Goal: Communication & Community: Connect with others

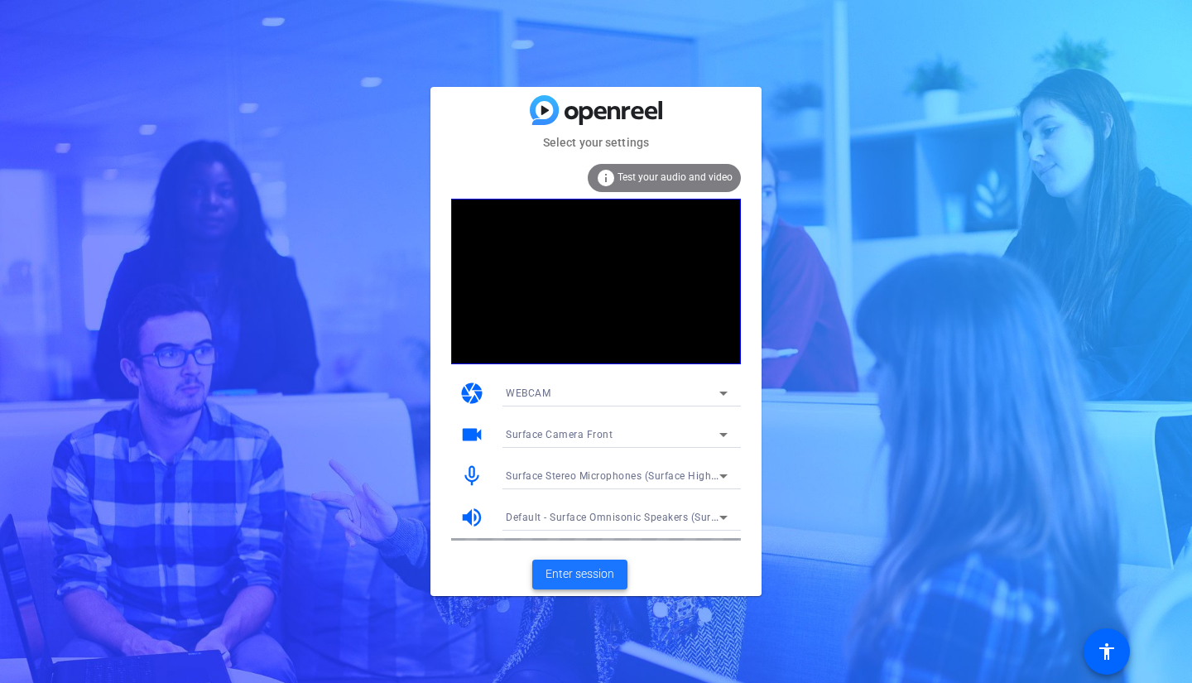
click at [595, 578] on span "Enter session" at bounding box center [580, 573] width 69 height 17
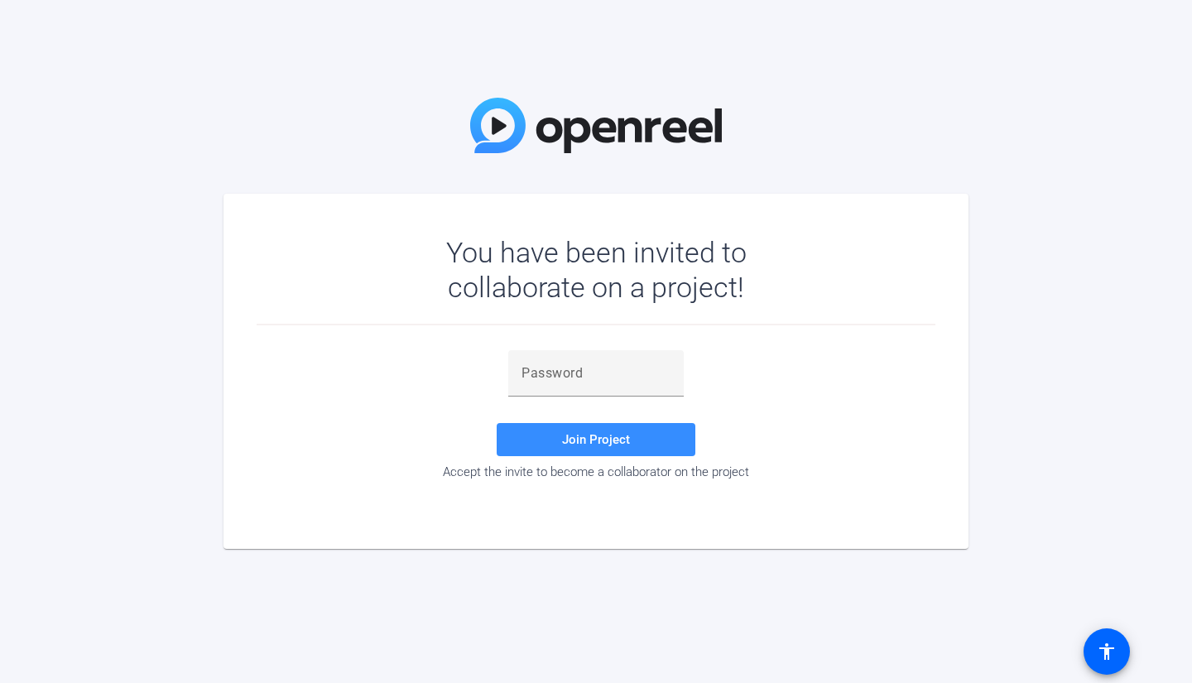
click at [1174, 300] on div "You have been invited to collaborate on a project! Join Project Accept the invi…" at bounding box center [596, 341] width 1192 height 683
click at [623, 373] on input "text" at bounding box center [596, 373] width 149 height 20
paste input "(=Jq5I"
type input "(=Jq5I"
click at [557, 455] on span at bounding box center [596, 440] width 199 height 40
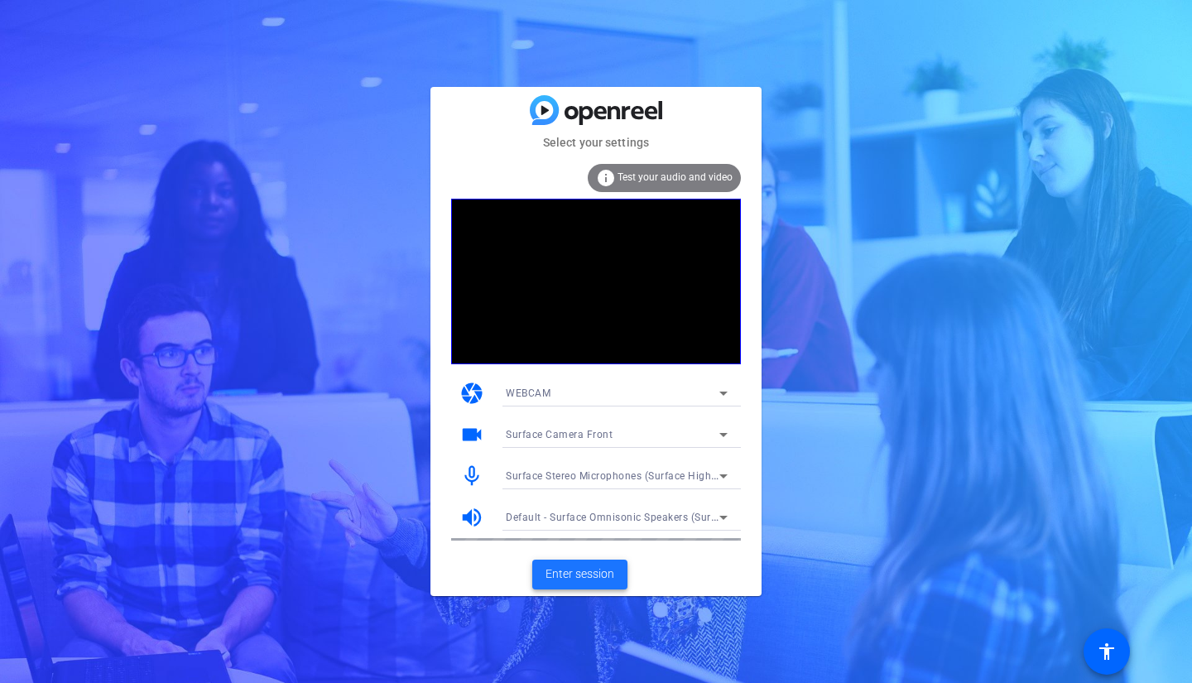
click at [585, 570] on span "Enter session" at bounding box center [580, 573] width 69 height 17
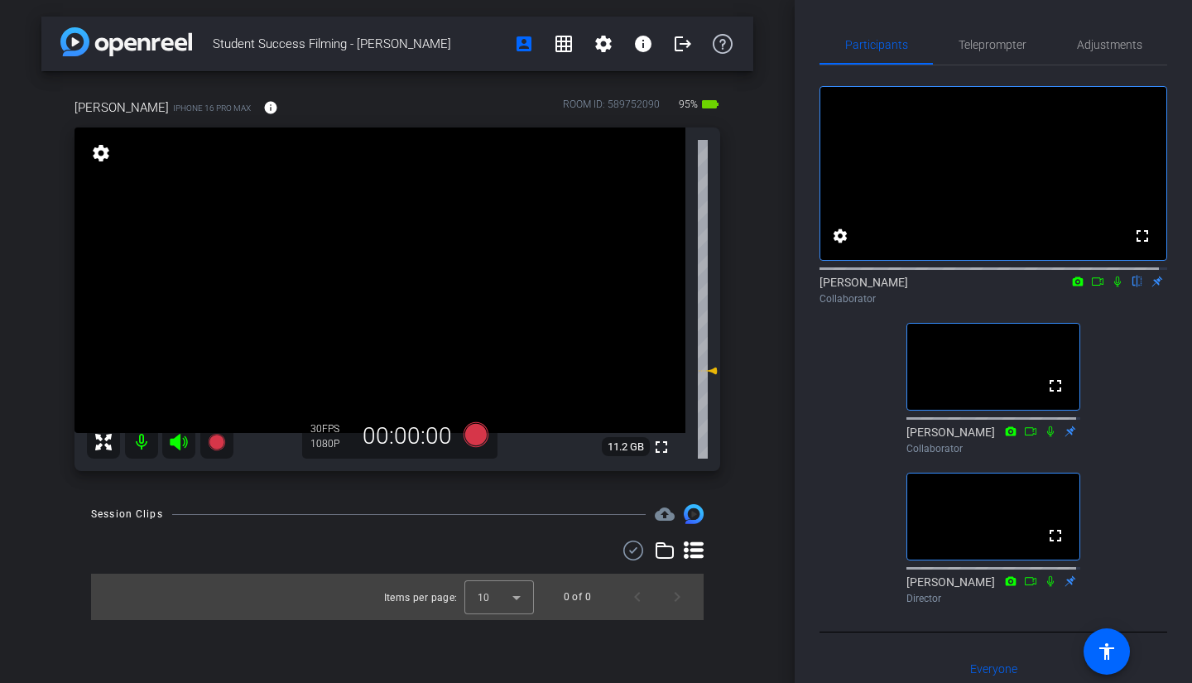
click at [1111, 287] on icon at bounding box center [1117, 282] width 13 height 12
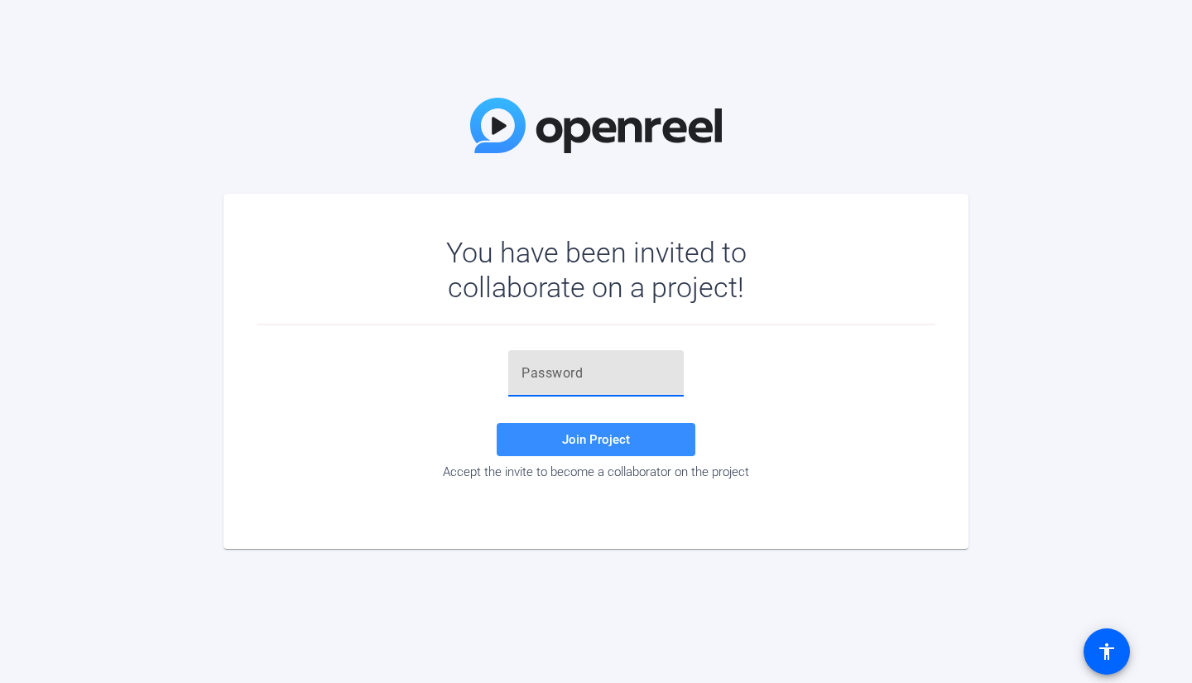
click at [543, 376] on input "text" at bounding box center [596, 373] width 149 height 20
paste input "(=Jq5I"
type input "(=Jq5I"
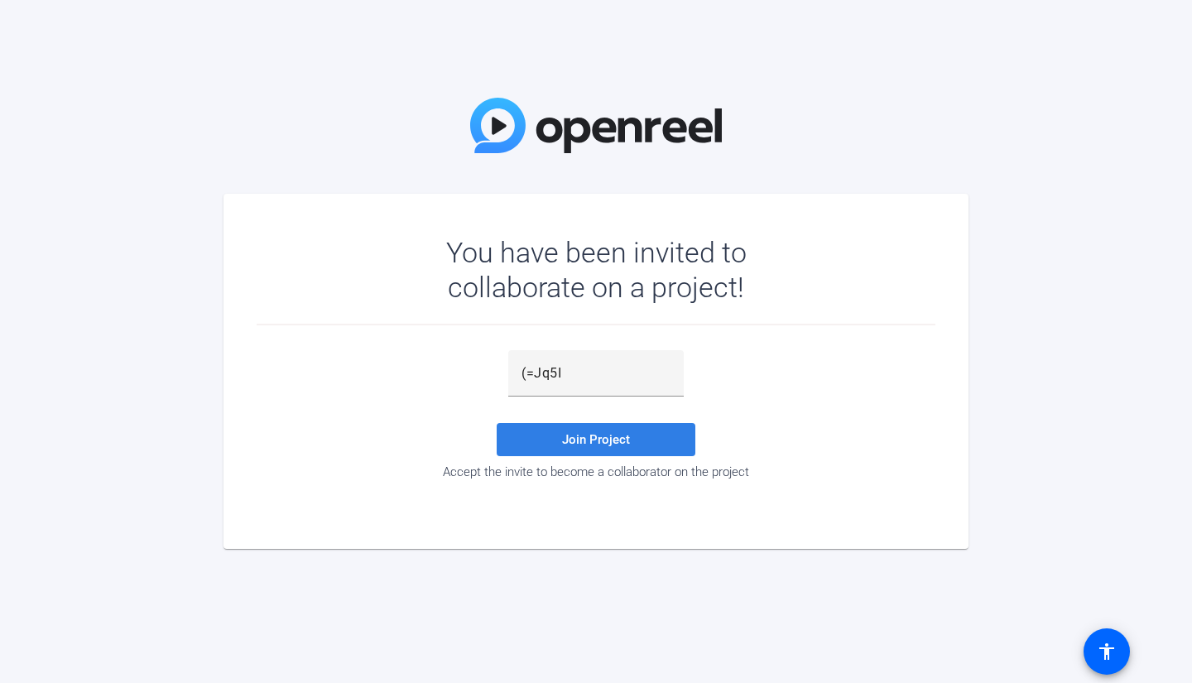
click at [567, 455] on span at bounding box center [596, 440] width 199 height 40
click at [482, 671] on div "You have been invited to collaborate on a project! Join Project Accept the invi…" at bounding box center [596, 341] width 1192 height 683
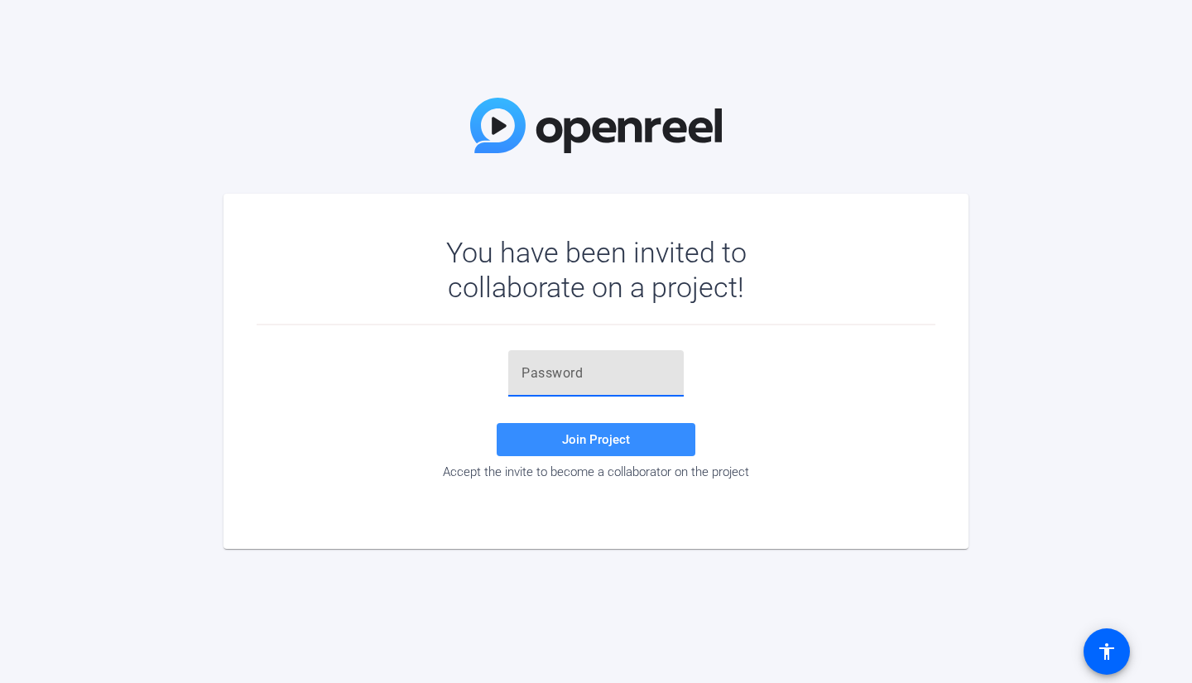
click at [593, 376] on input "text" at bounding box center [596, 373] width 149 height 20
paste input "(=Jq5I"
type input "(=Jq5I"
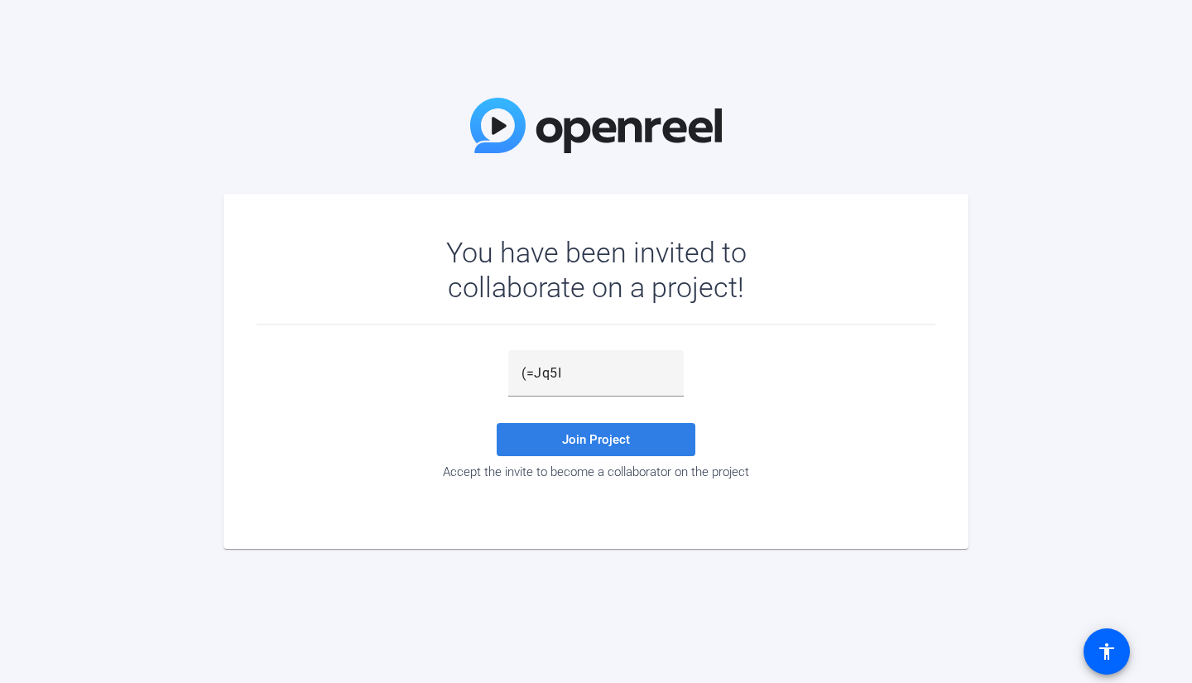
click at [531, 448] on span at bounding box center [596, 440] width 199 height 40
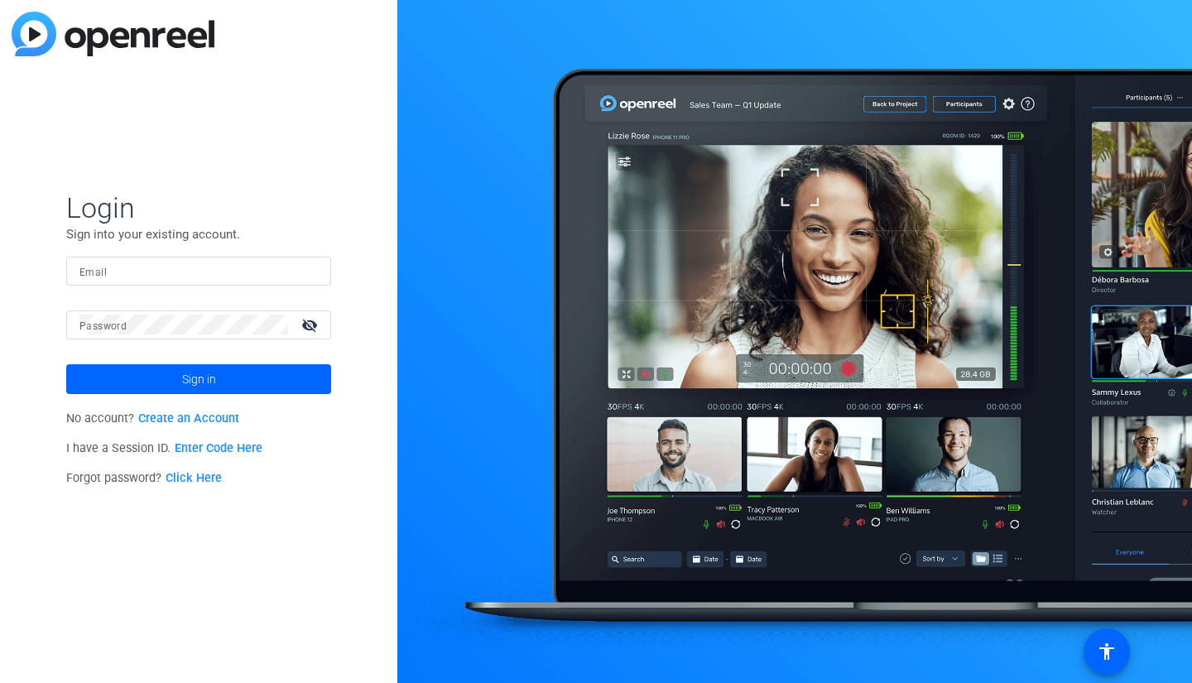
click at [228, 455] on link "Enter Code Here" at bounding box center [219, 448] width 88 height 14
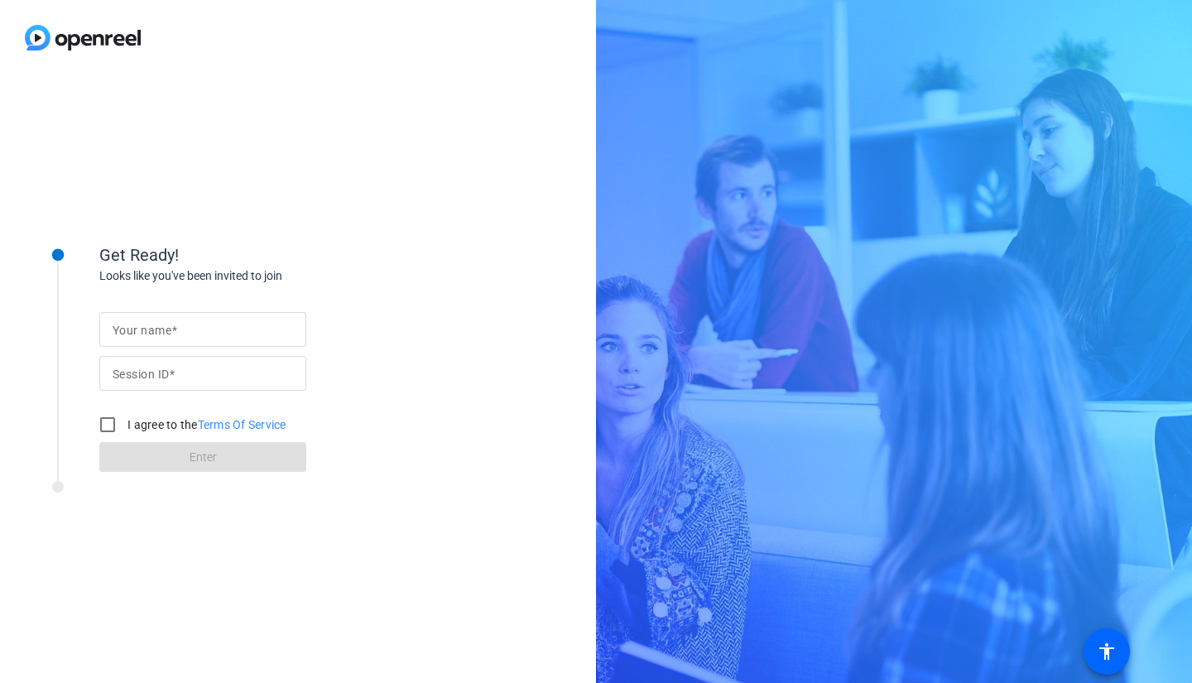
click at [190, 348] on div at bounding box center [202, 356] width 207 height 18
click at [190, 331] on input "Your name" at bounding box center [203, 330] width 180 height 20
type input "Ailsa Dann"
click at [178, 383] on input "Session ID" at bounding box center [203, 373] width 180 height 20
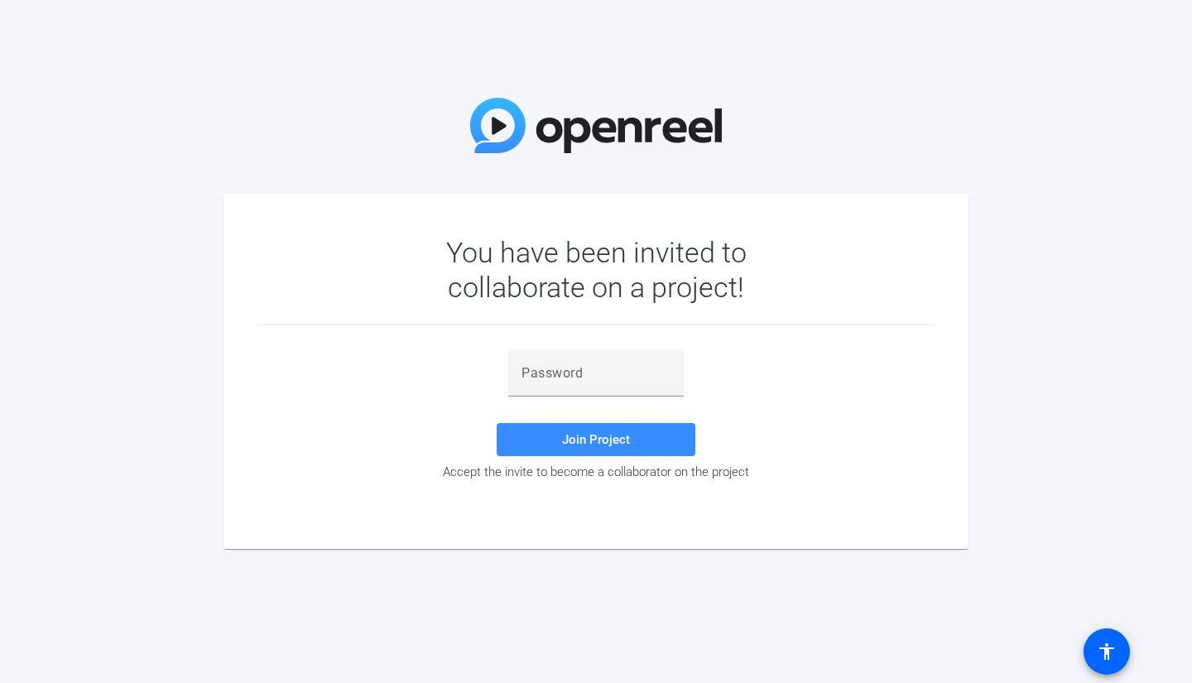
click at [562, 374] on input "text" at bounding box center [596, 373] width 149 height 20
paste input "w~}wzB"
type input "w~}wzB"
click at [570, 440] on span "Join Project" at bounding box center [596, 439] width 68 height 15
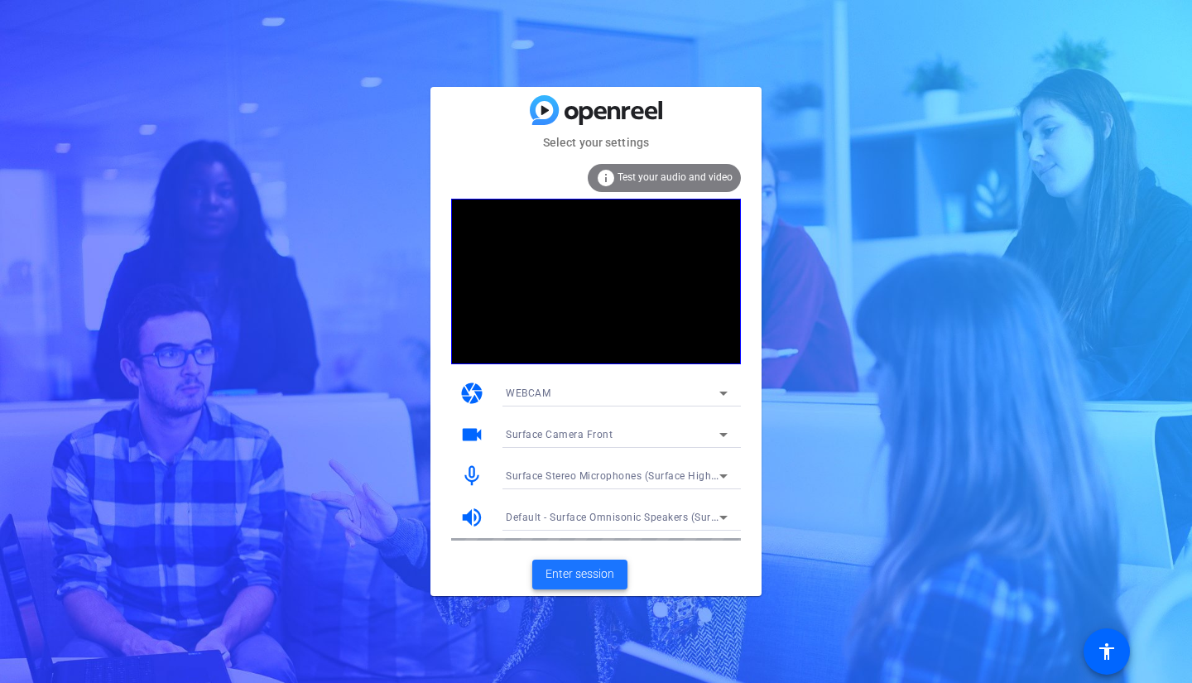
click at [573, 580] on span "Enter session" at bounding box center [580, 573] width 69 height 17
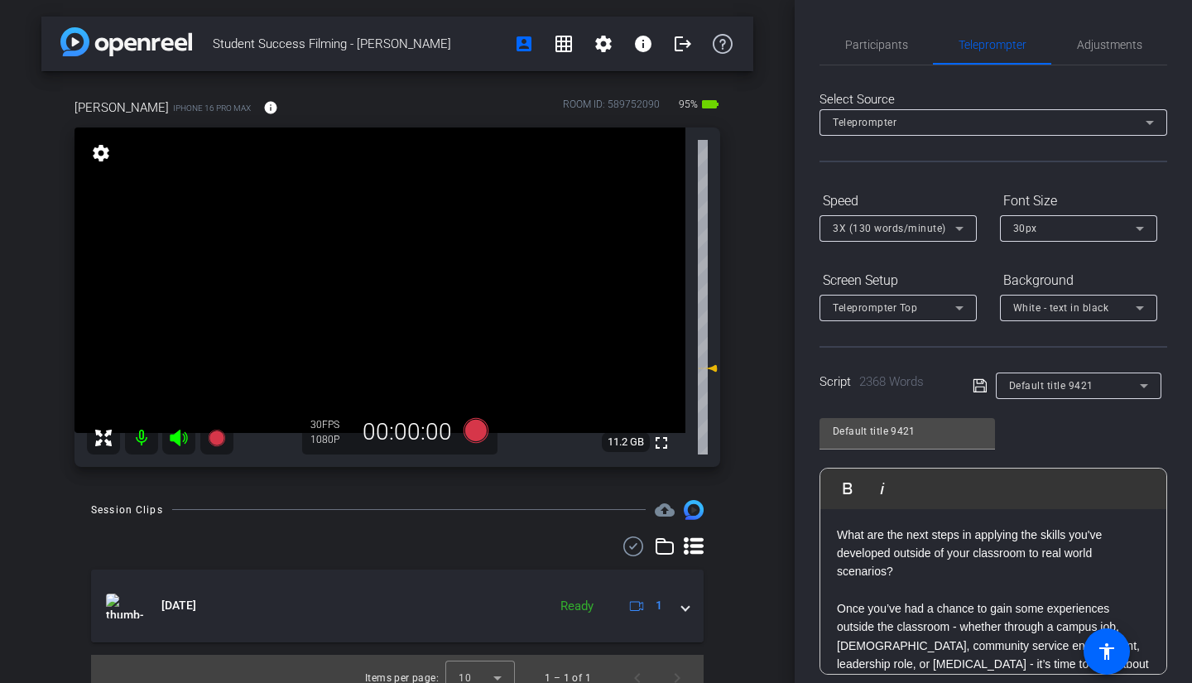
click at [879, 35] on span "Participants" at bounding box center [876, 45] width 63 height 40
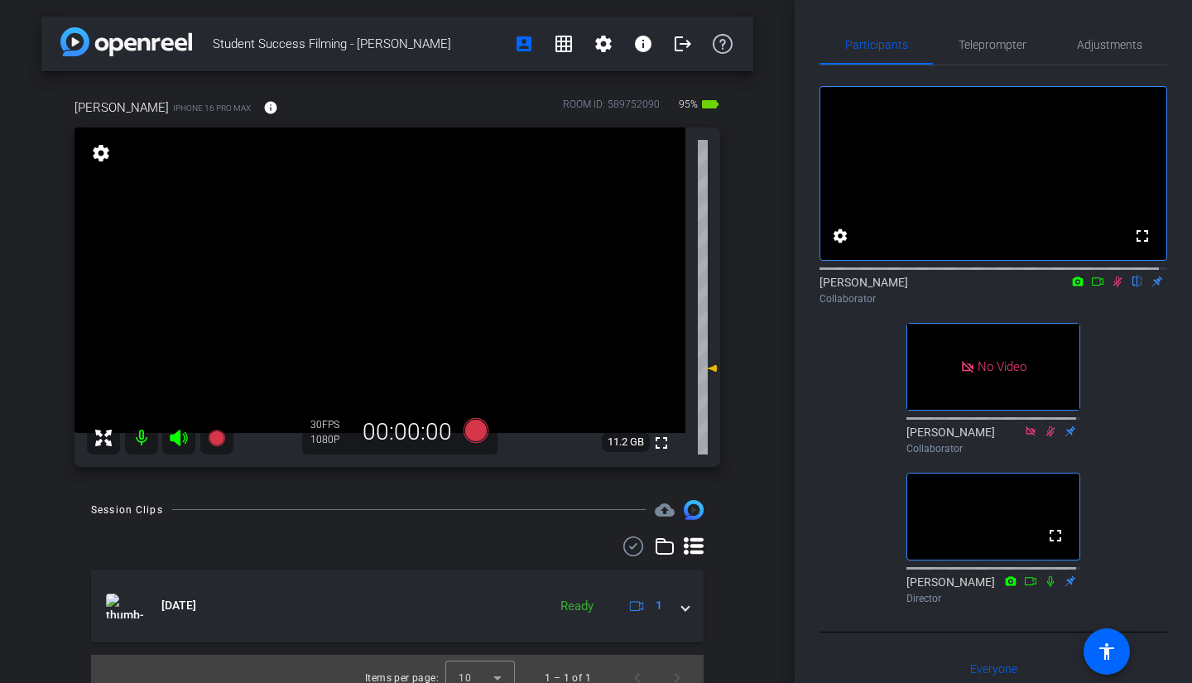
click at [1091, 287] on icon at bounding box center [1097, 282] width 13 height 12
click at [969, 50] on span "Teleprompter" at bounding box center [993, 45] width 68 height 12
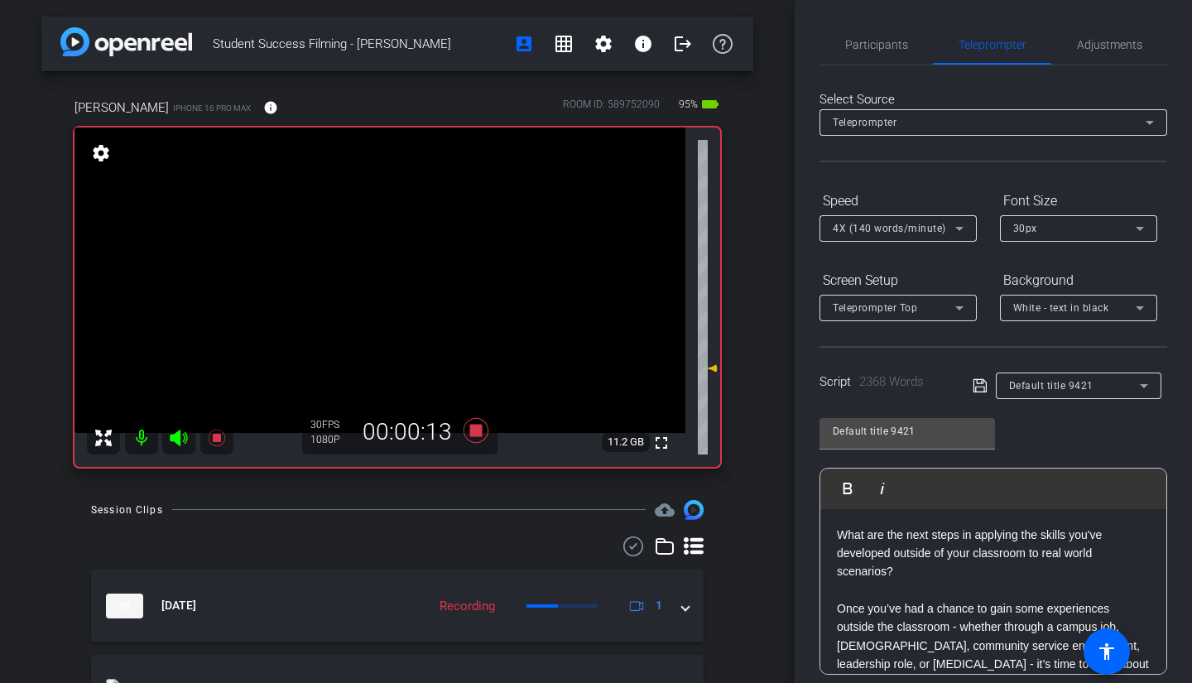
click at [886, 60] on span "Participants" at bounding box center [876, 45] width 63 height 40
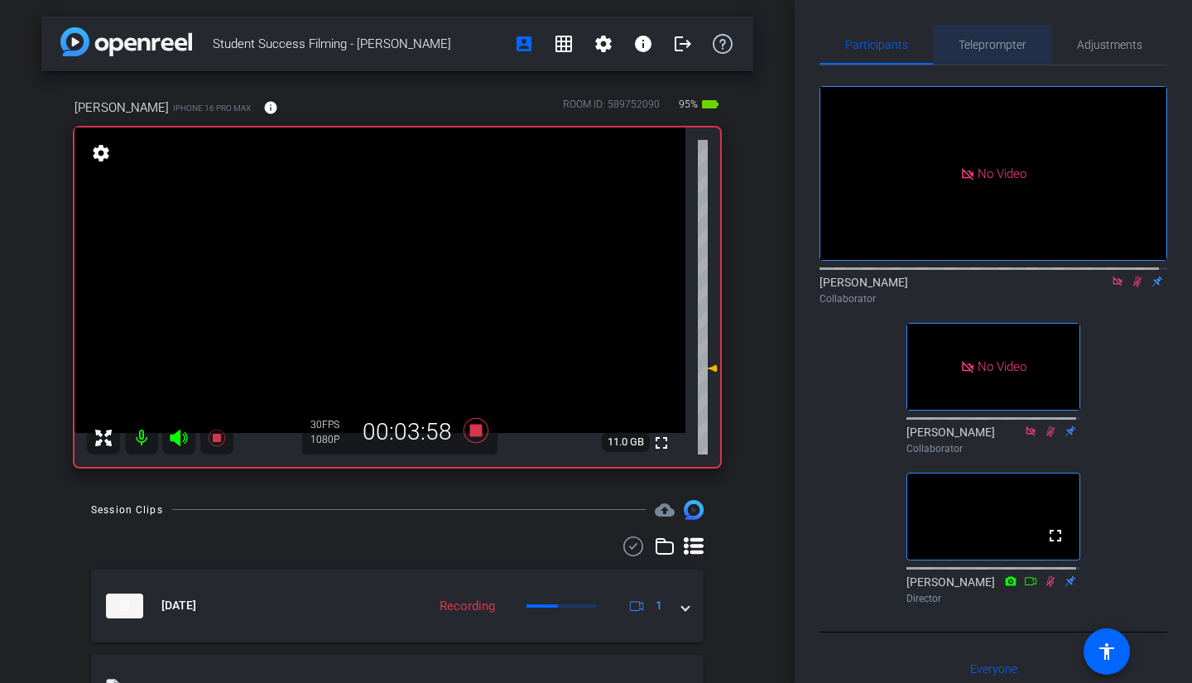
click at [1005, 43] on span "Teleprompter" at bounding box center [993, 45] width 68 height 12
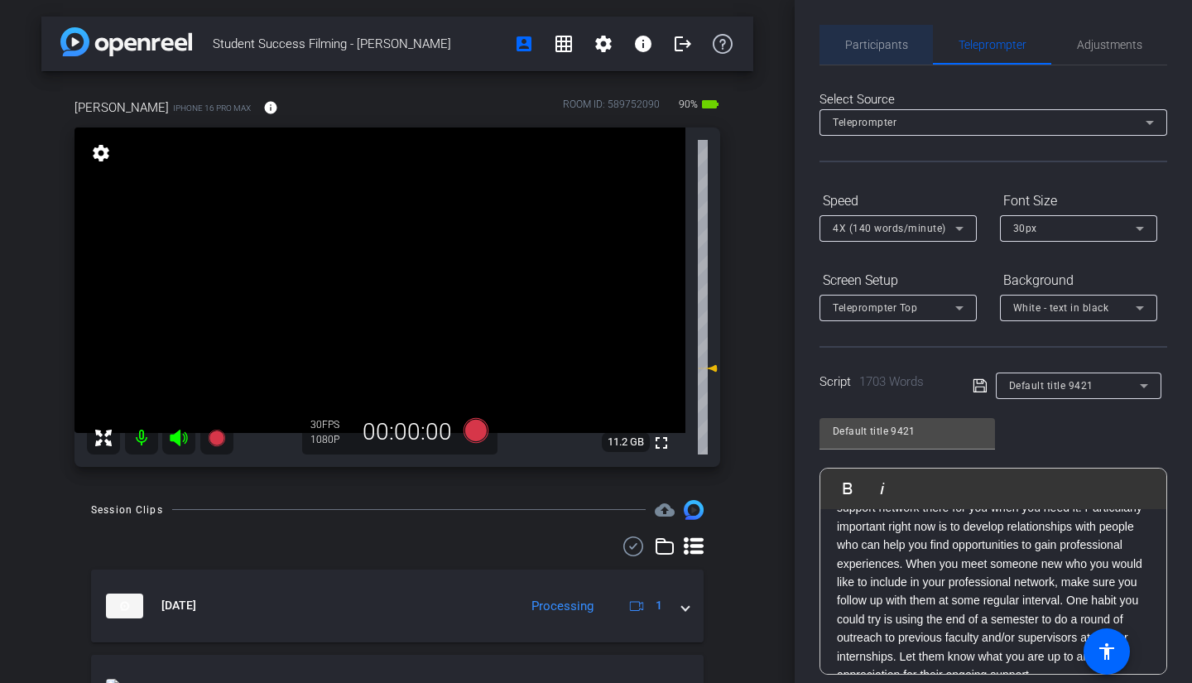
click at [878, 53] on span "Participants" at bounding box center [876, 45] width 63 height 40
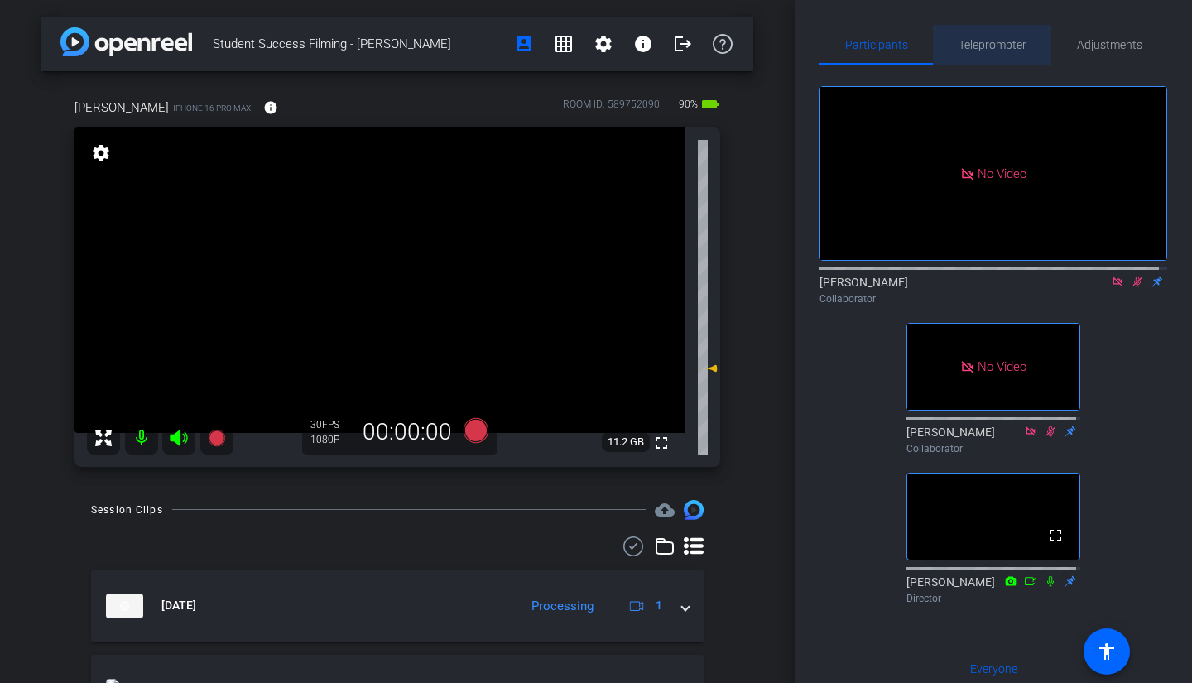
click at [991, 40] on span "Teleprompter" at bounding box center [993, 45] width 68 height 12
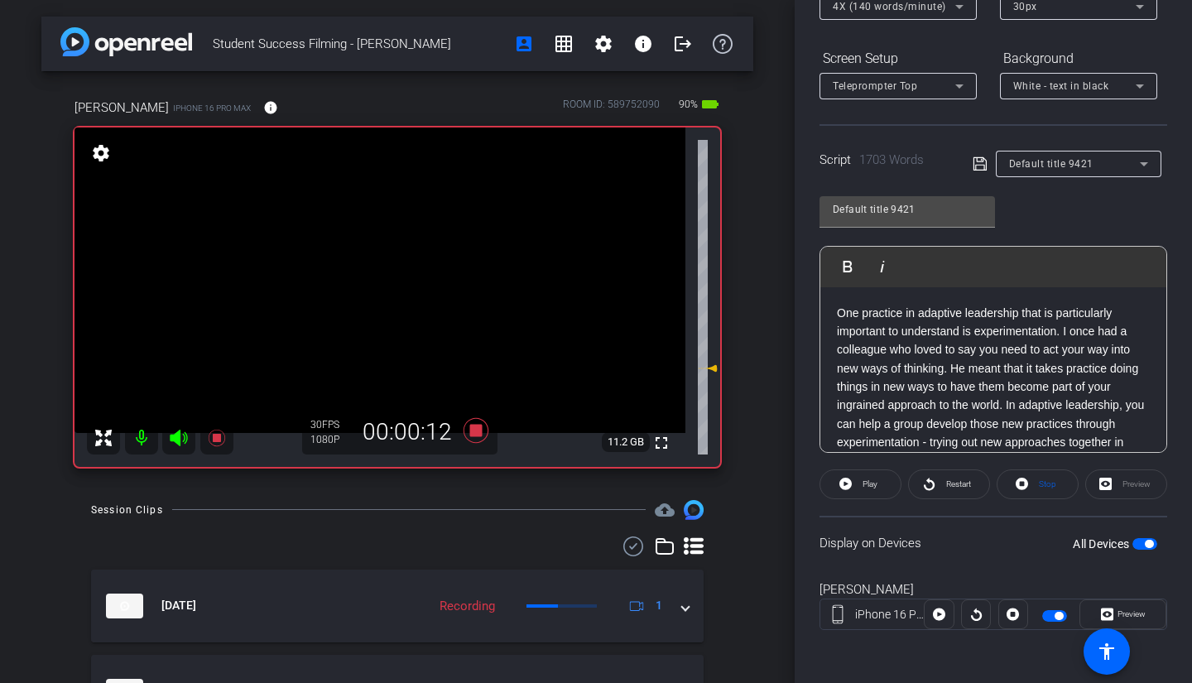
scroll to position [221, 0]
click at [946, 480] on span "Restart" at bounding box center [958, 484] width 25 height 9
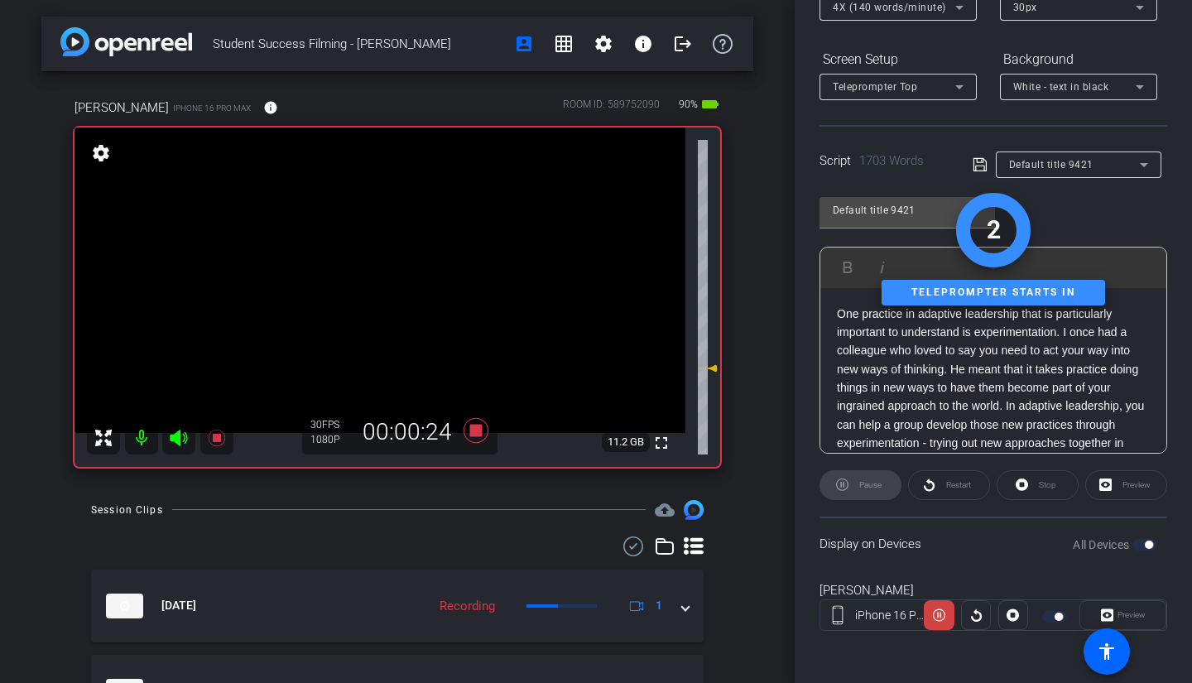
click at [880, 483] on div "Pause" at bounding box center [861, 485] width 82 height 30
click at [1027, 475] on div "Stop" at bounding box center [1038, 485] width 82 height 30
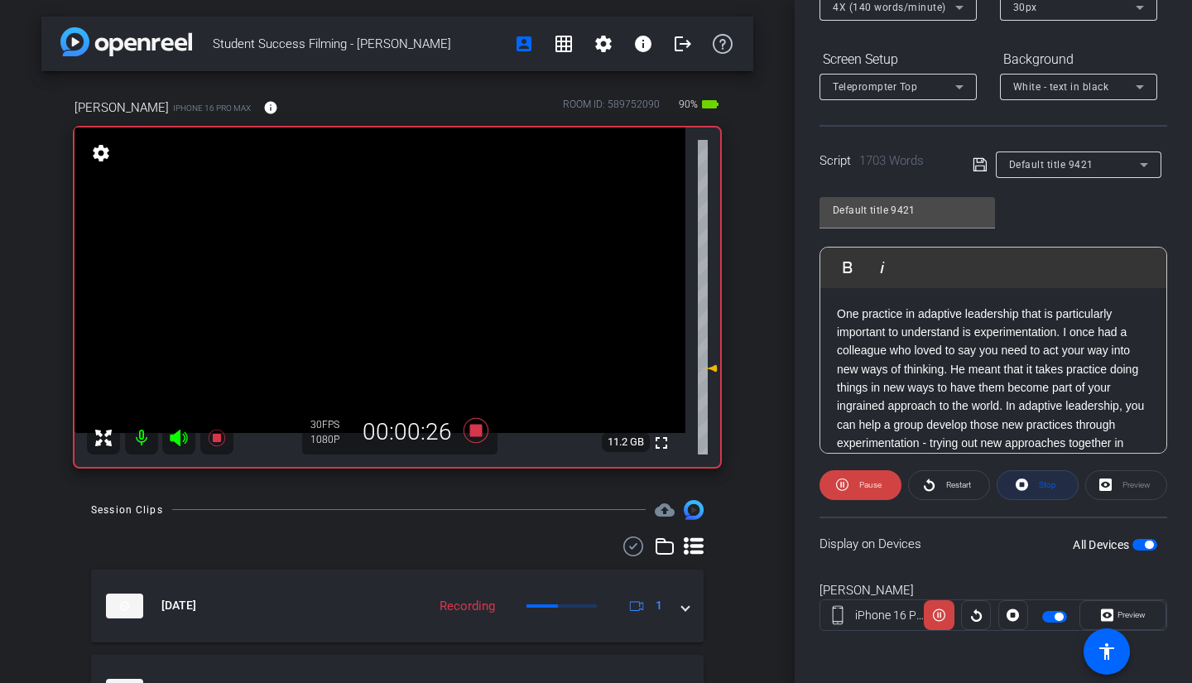
click at [1027, 475] on span at bounding box center [1038, 485] width 80 height 40
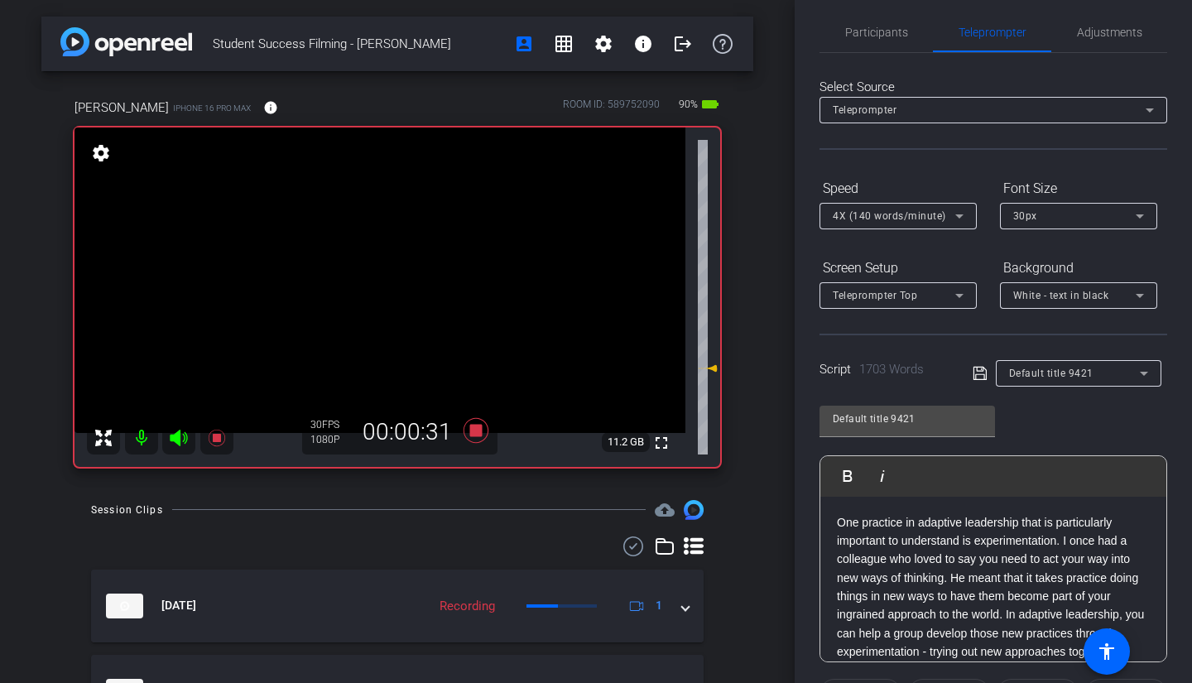
scroll to position [0, 0]
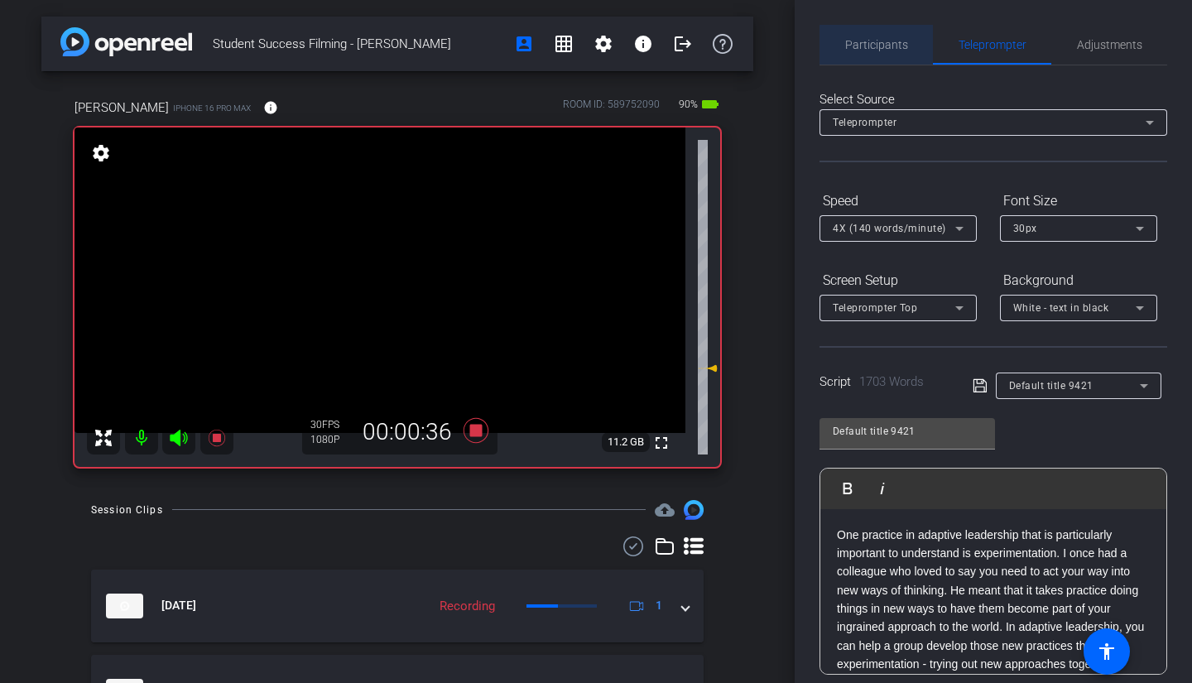
click at [879, 46] on span "Participants" at bounding box center [876, 45] width 63 height 12
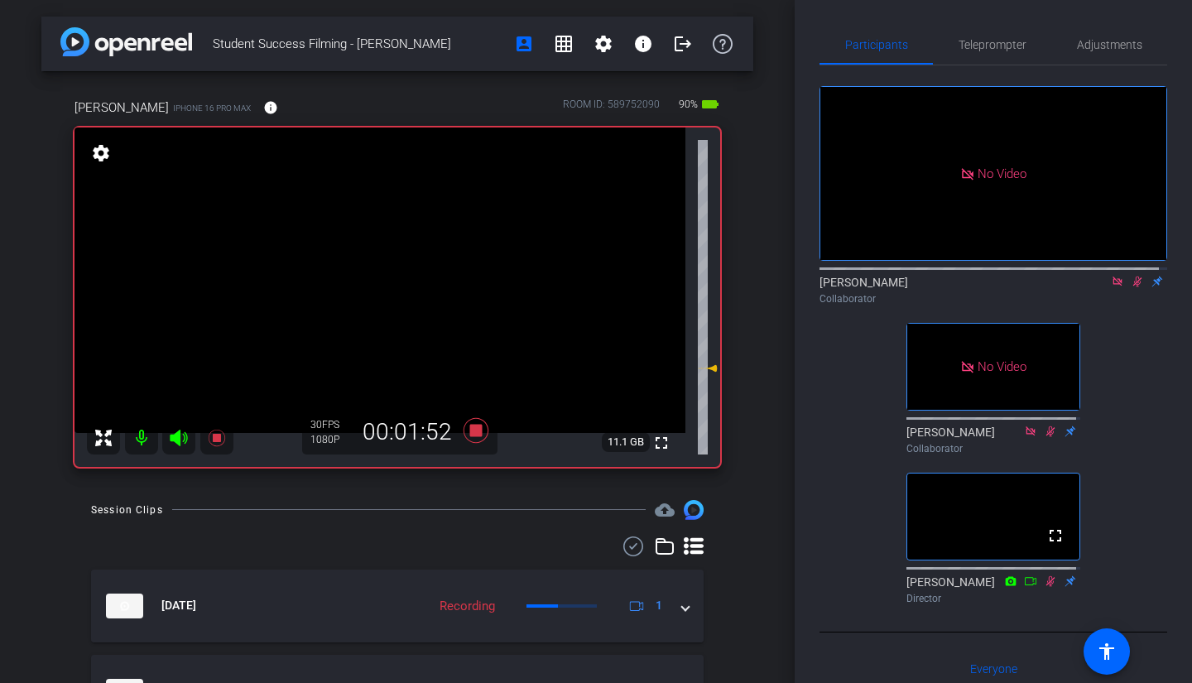
click at [980, 49] on span "Teleprompter" at bounding box center [993, 45] width 68 height 12
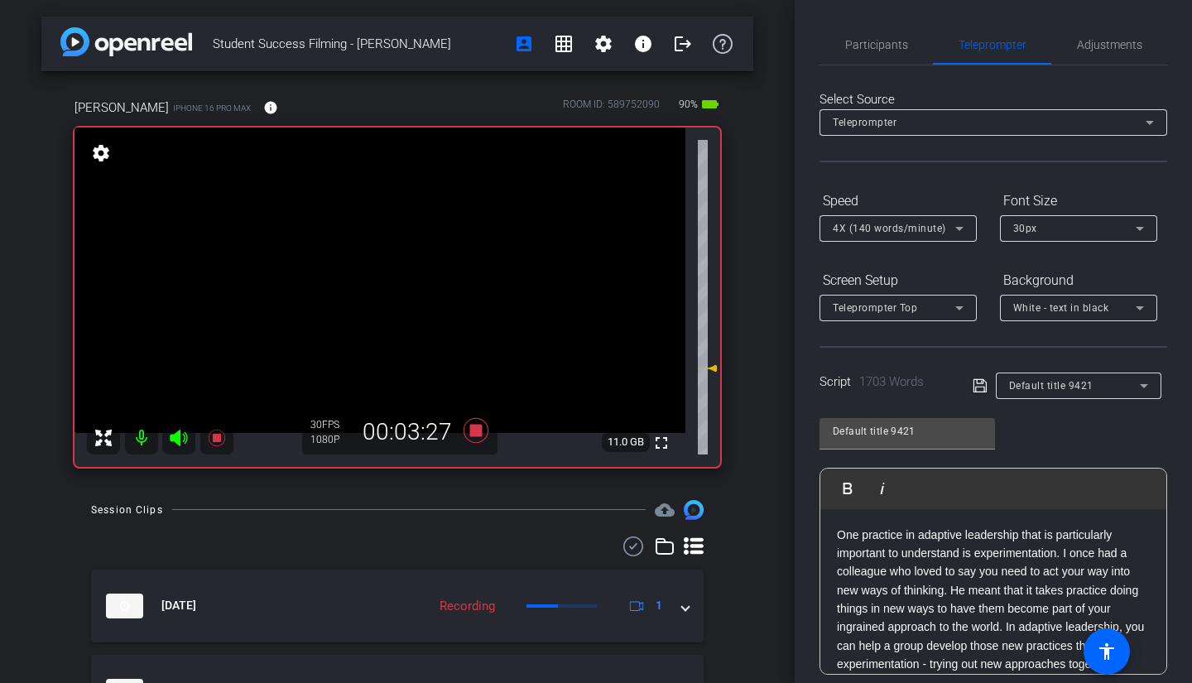
click at [875, 33] on span "Participants" at bounding box center [876, 45] width 63 height 40
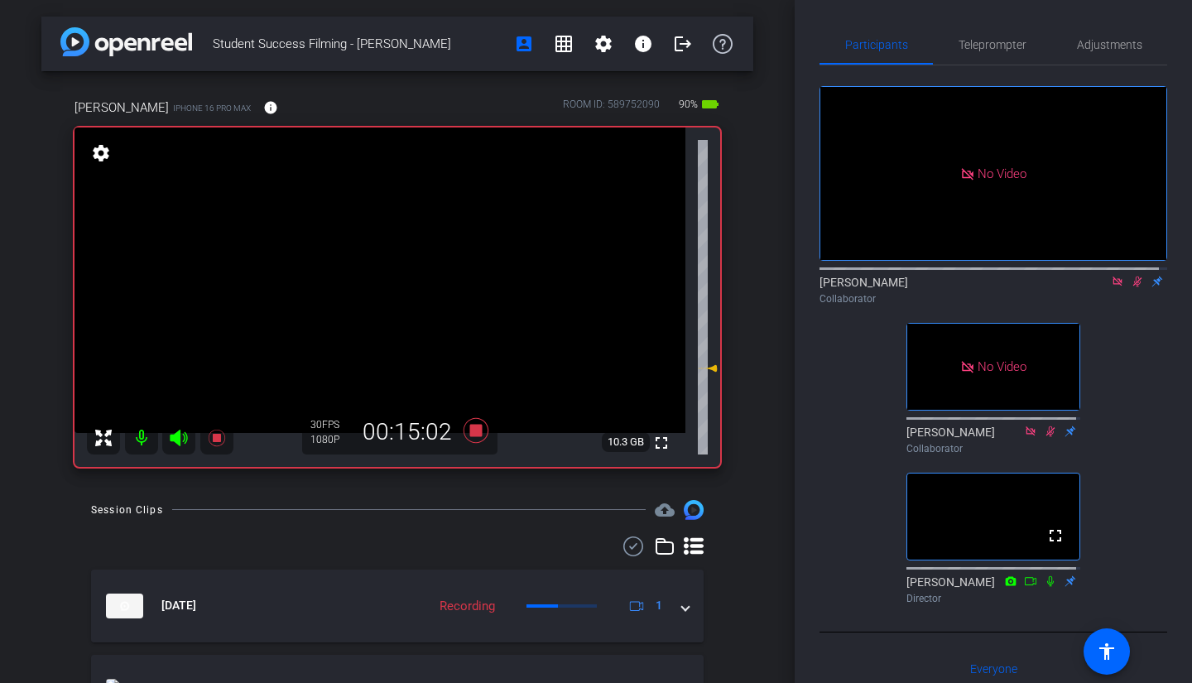
click at [1113, 277] on icon at bounding box center [1117, 281] width 9 height 9
click at [1111, 287] on icon at bounding box center [1117, 282] width 13 height 12
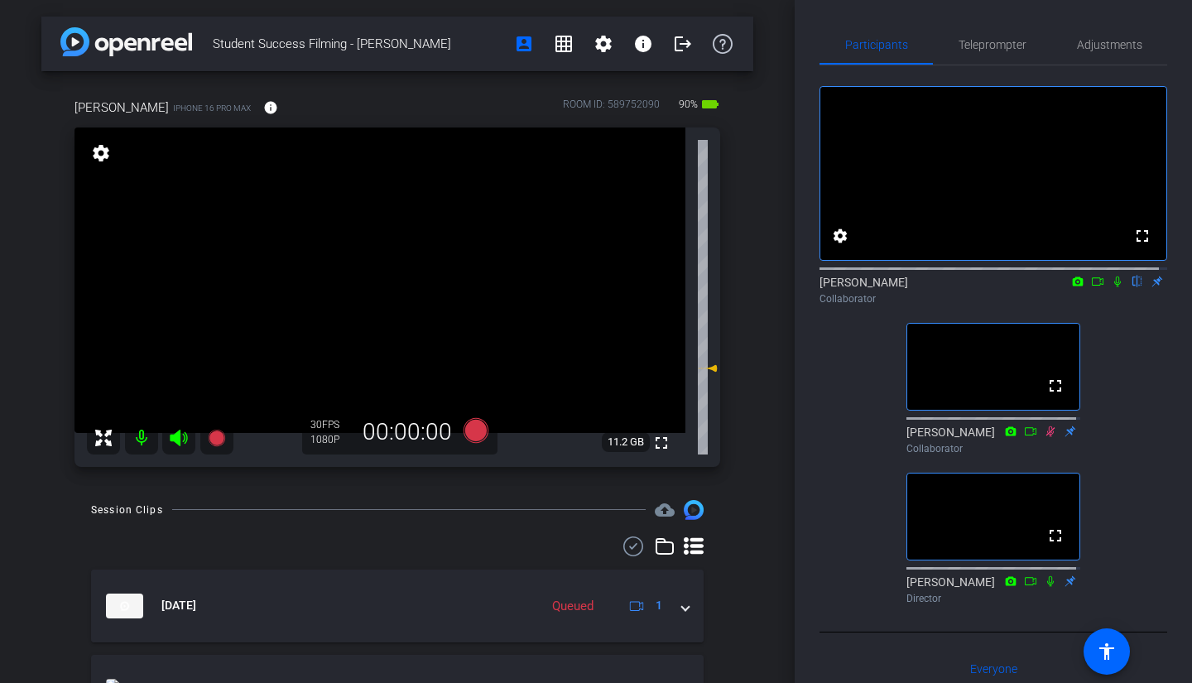
click at [1111, 287] on icon at bounding box center [1117, 282] width 13 height 12
